Goal: Find specific page/section: Find specific page/section

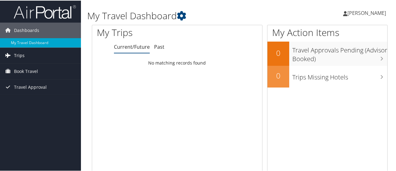
click at [15, 56] on span "Trips" at bounding box center [19, 55] width 11 height 16
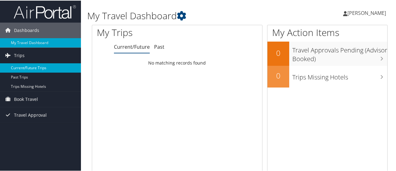
click at [21, 67] on link "Current/Future Trips" at bounding box center [40, 67] width 81 height 9
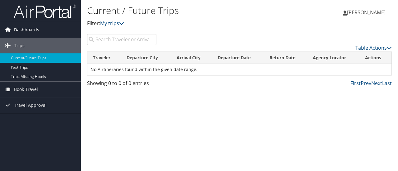
click at [21, 30] on span "Dashboards" at bounding box center [26, 30] width 25 height 16
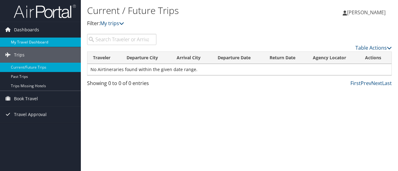
click at [24, 44] on link "My Travel Dashboard" at bounding box center [40, 42] width 81 height 9
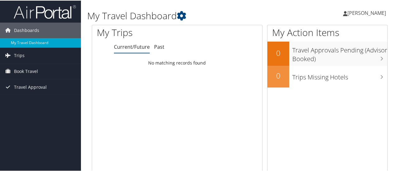
click at [153, 46] on ul "Current/Future Past" at bounding box center [188, 46] width 148 height 11
click at [158, 47] on link "Past" at bounding box center [159, 46] width 10 height 7
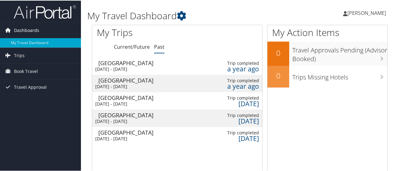
click at [30, 33] on span "Dashboards" at bounding box center [26, 30] width 25 height 16
